Goal: Transaction & Acquisition: Book appointment/travel/reservation

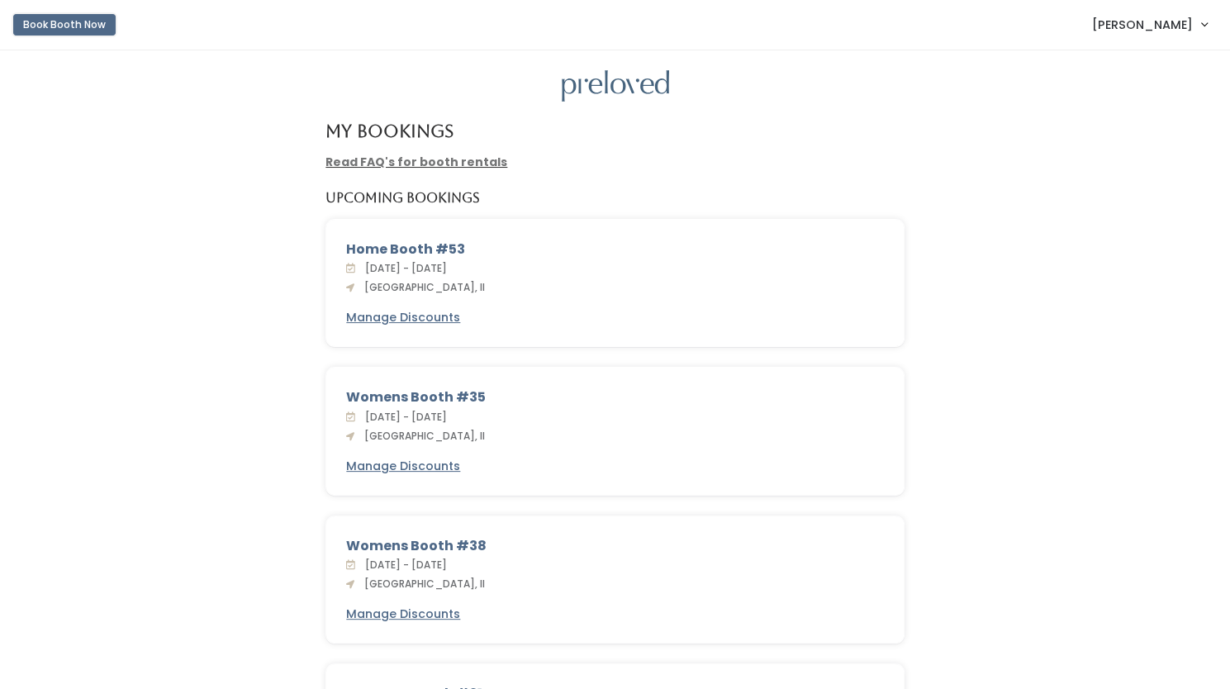
click at [65, 21] on button "Book Booth Now" at bounding box center [64, 24] width 102 height 21
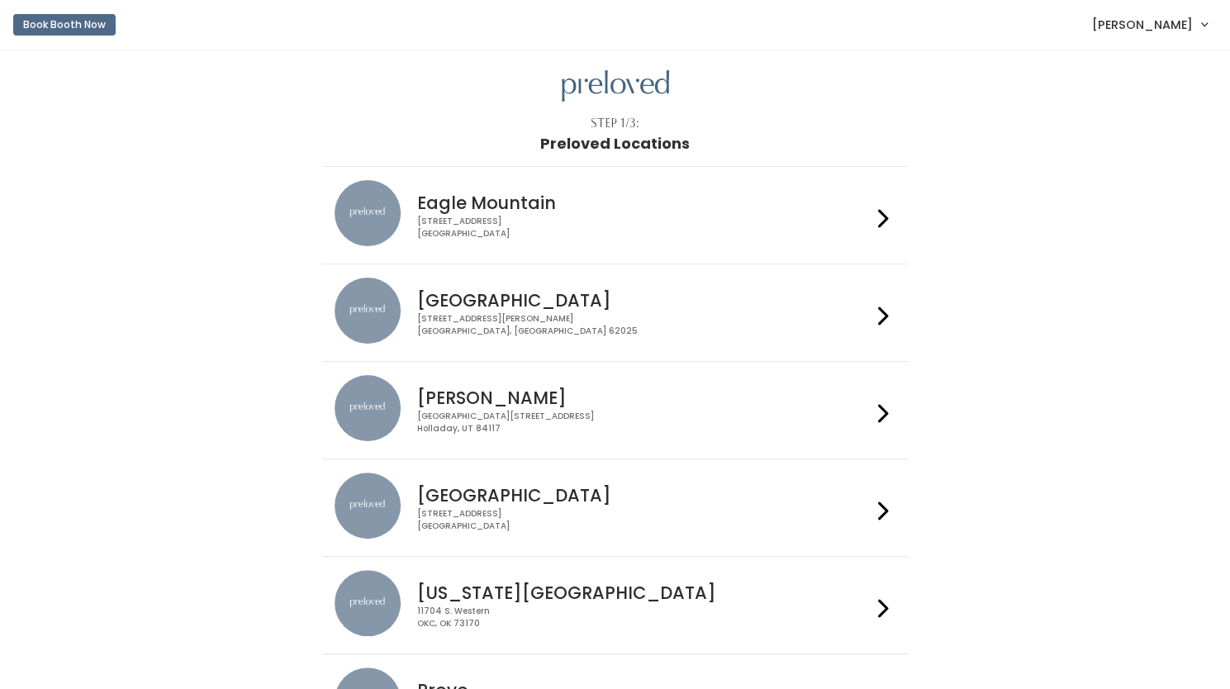
click at [635, 308] on h4 "[GEOGRAPHIC_DATA]" at bounding box center [644, 300] width 454 height 19
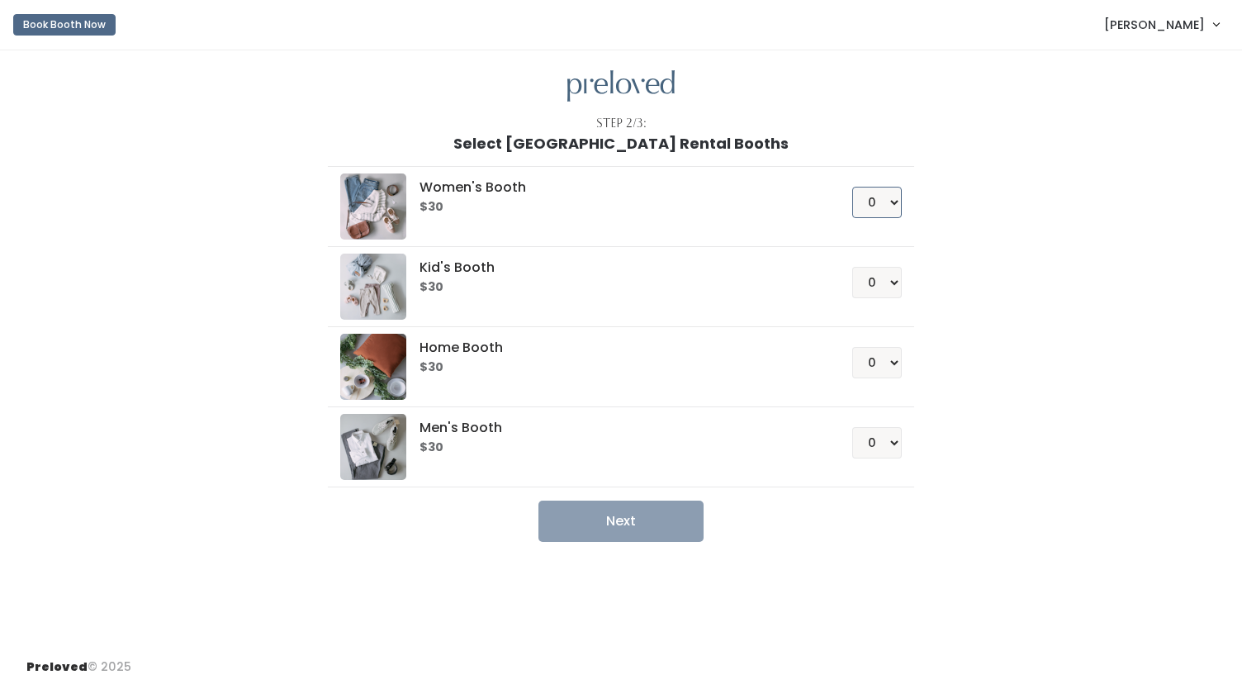
click at [897, 197] on select "0 1 2 3 4" at bounding box center [877, 202] width 50 height 31
select select "1"
click at [852, 187] on select "0 1 2 3 4" at bounding box center [877, 202] width 50 height 31
click at [618, 521] on button "Next" at bounding box center [620, 520] width 165 height 41
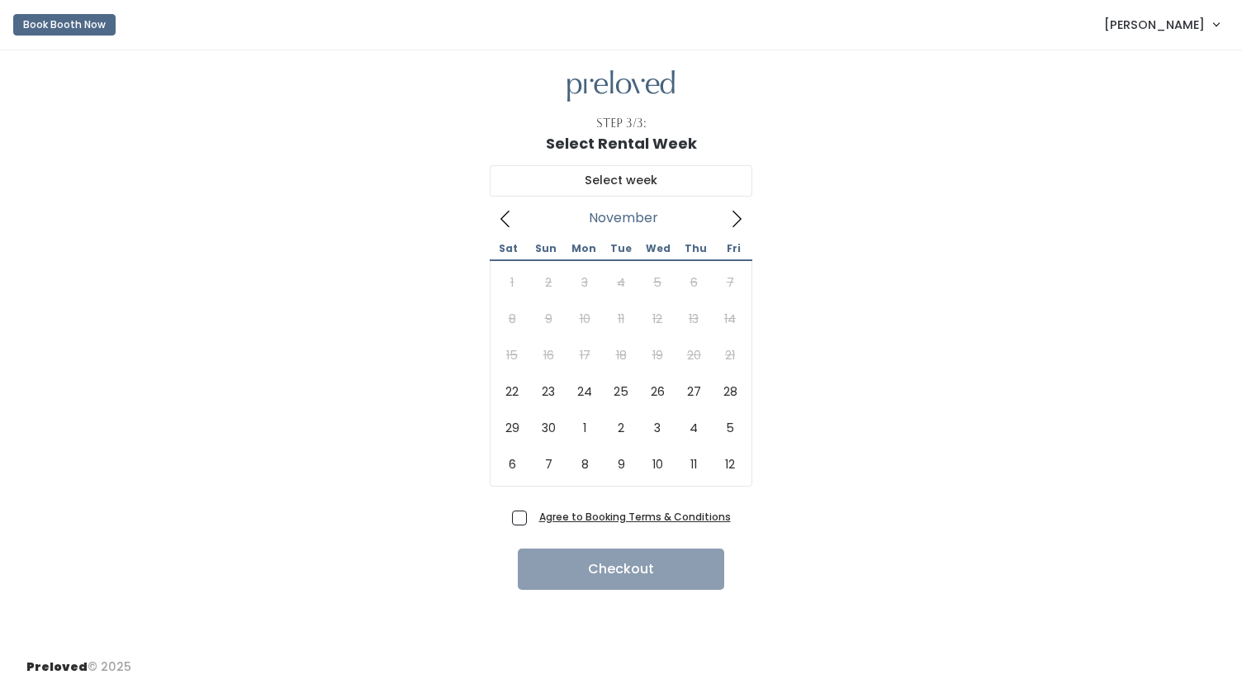
click at [742, 223] on icon at bounding box center [736, 219] width 18 height 18
click at [505, 216] on icon at bounding box center [505, 219] width 18 height 18
click at [735, 219] on icon at bounding box center [736, 219] width 18 height 18
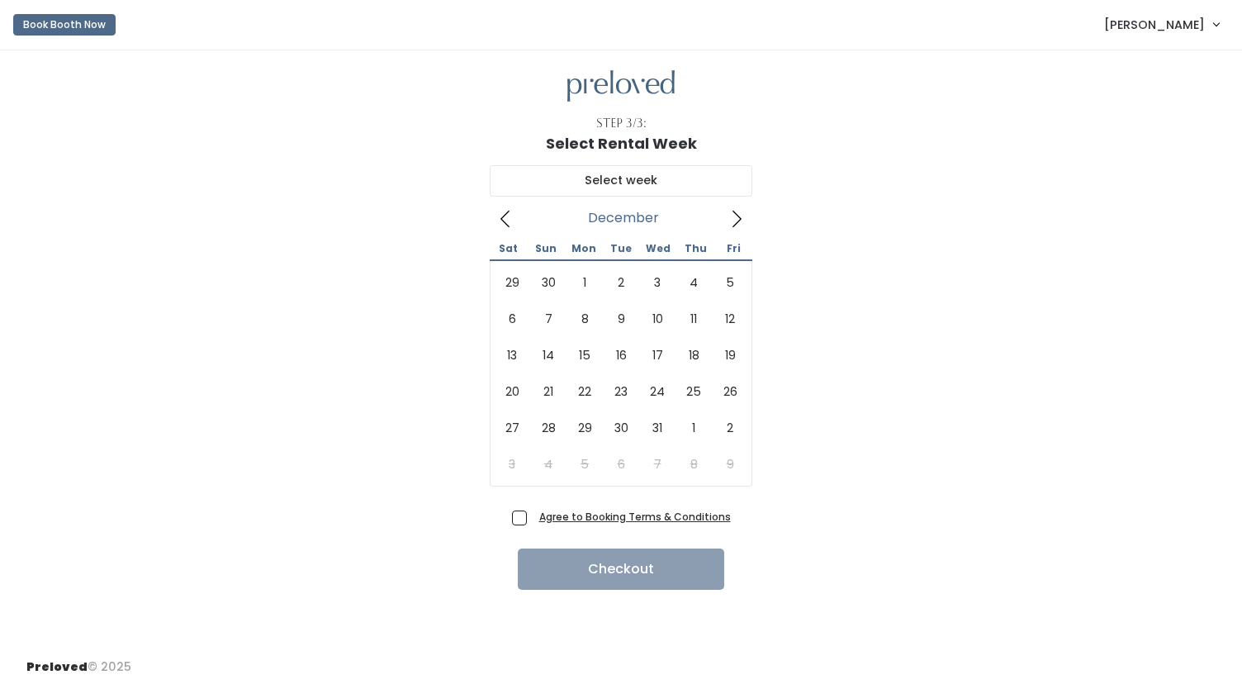
click at [504, 219] on icon at bounding box center [505, 219] width 18 height 18
click at [79, 22] on button "Book Booth Now" at bounding box center [64, 24] width 102 height 21
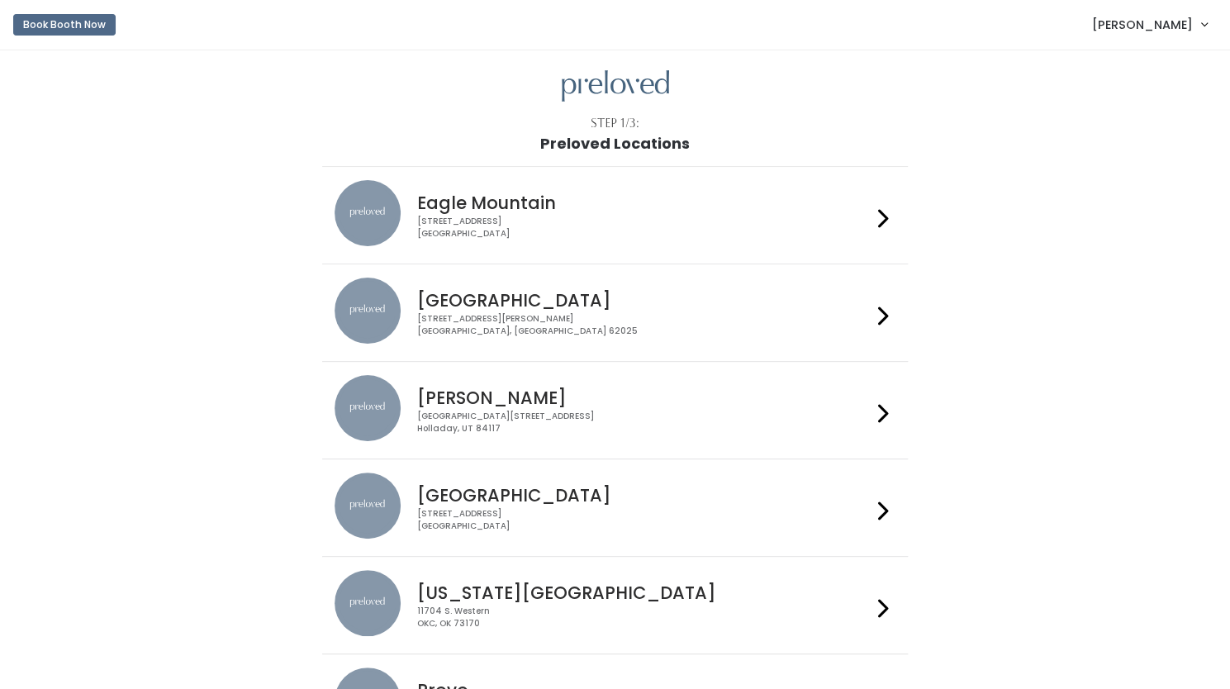
click at [509, 300] on h4 "[GEOGRAPHIC_DATA]" at bounding box center [644, 300] width 454 height 19
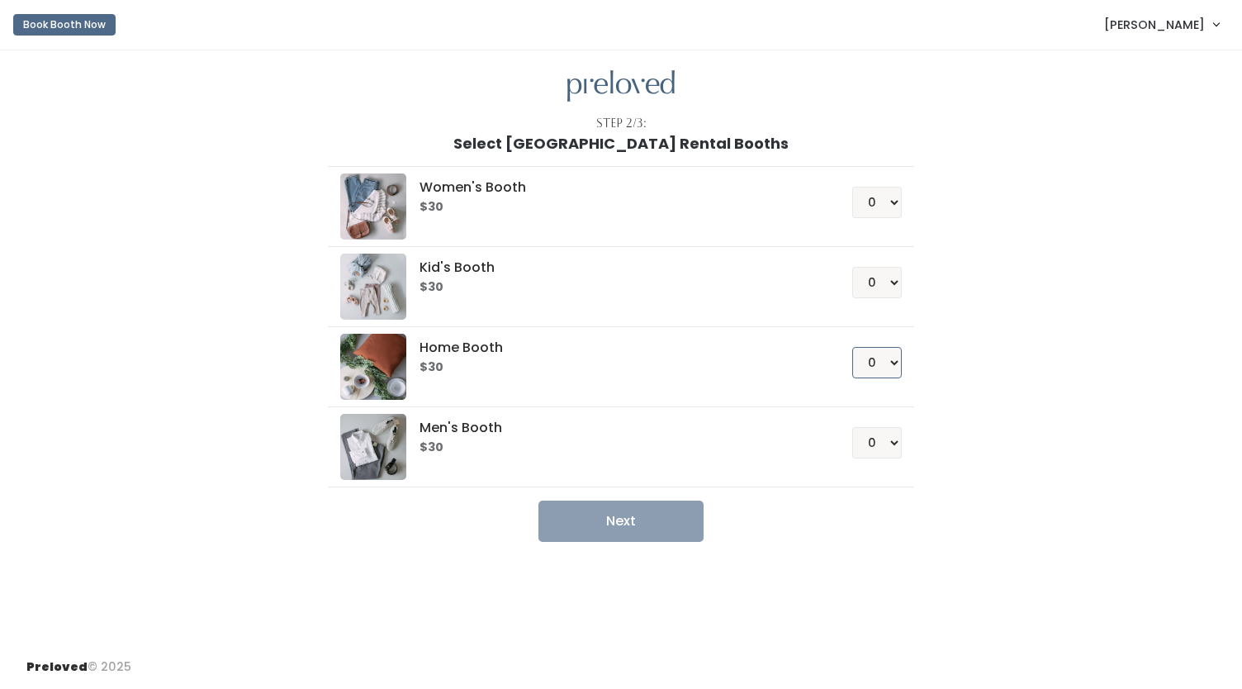
click at [879, 364] on select "0 1 2 3 4" at bounding box center [877, 362] width 50 height 31
select select "1"
click at [852, 347] on select "0 1 2 3 4" at bounding box center [877, 362] width 50 height 31
click at [615, 515] on button "Next" at bounding box center [620, 520] width 165 height 41
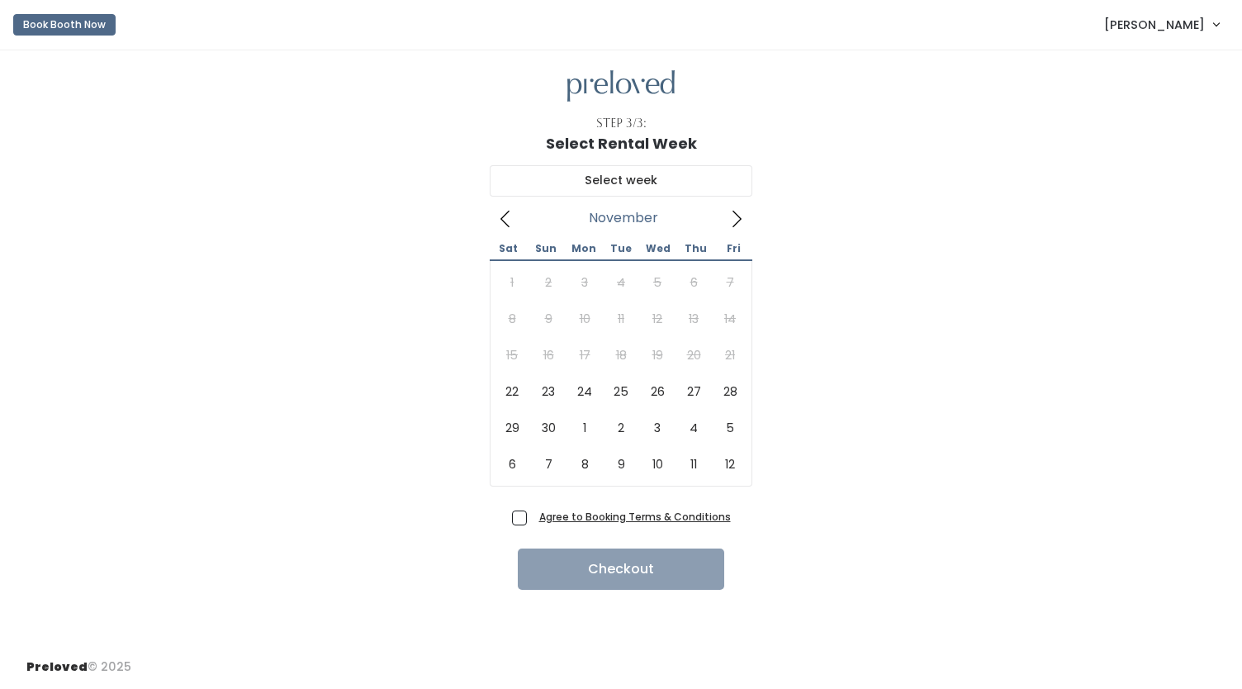
click at [740, 216] on icon at bounding box center [736, 219] width 9 height 17
click at [74, 24] on button "Book Booth Now" at bounding box center [64, 24] width 102 height 21
